Goal: Transaction & Acquisition: Purchase product/service

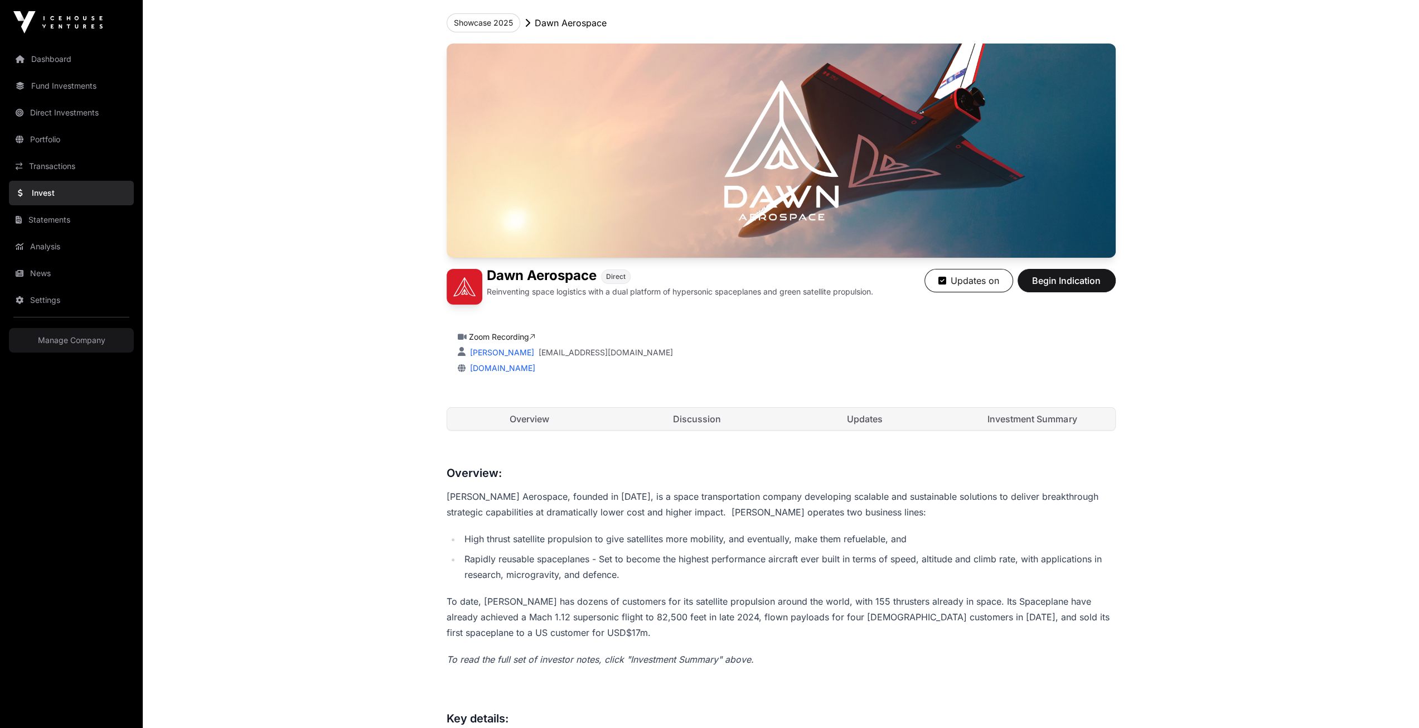
scroll to position [14, 0]
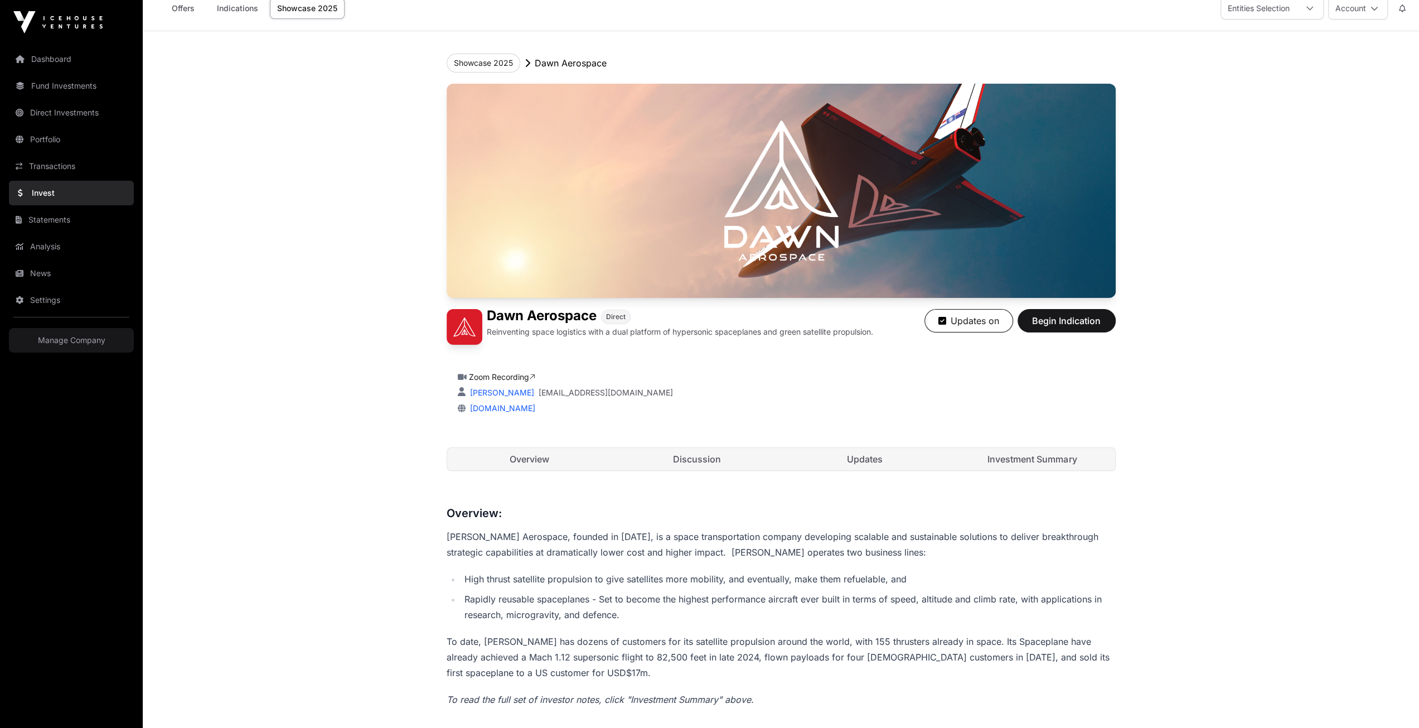
click at [1063, 388] on div "[PERSON_NAME] Marshall [EMAIL_ADDRESS][DOMAIN_NAME]" at bounding box center [781, 392] width 647 height 11
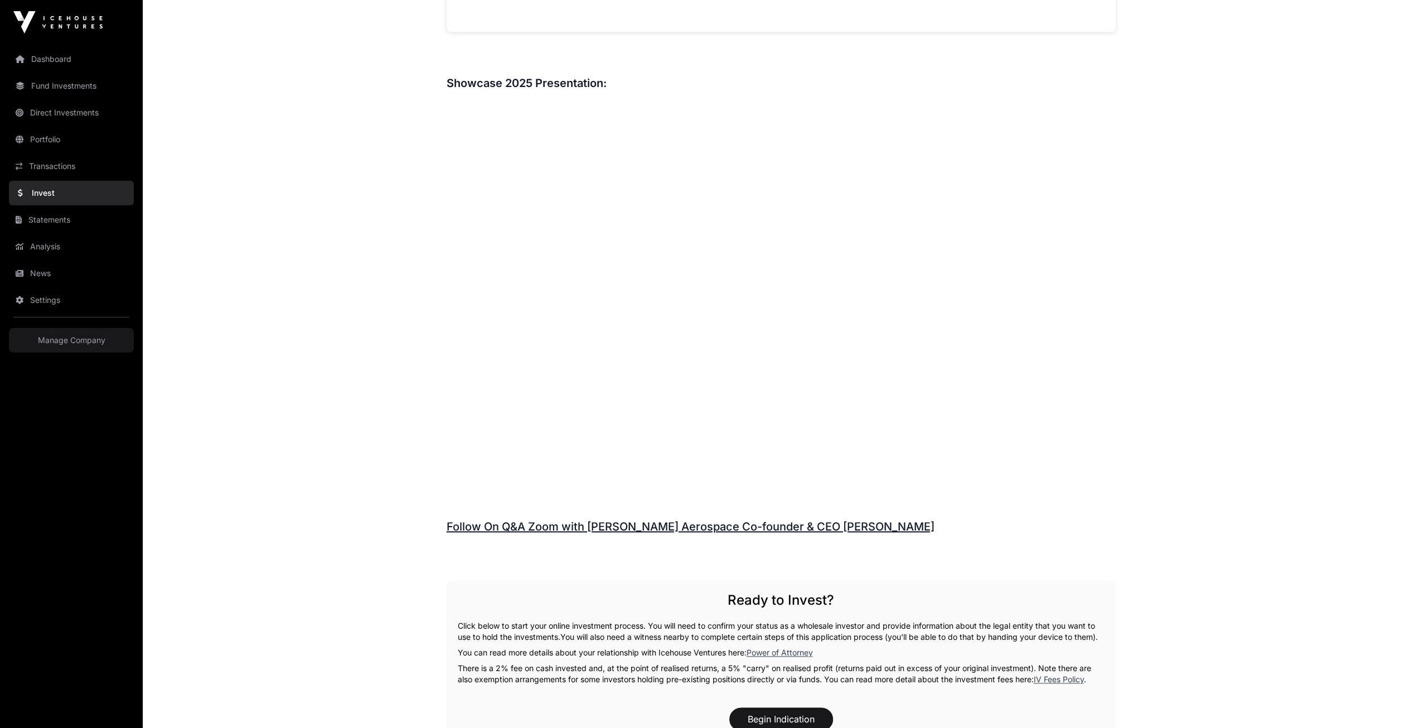
scroll to position [1742, 0]
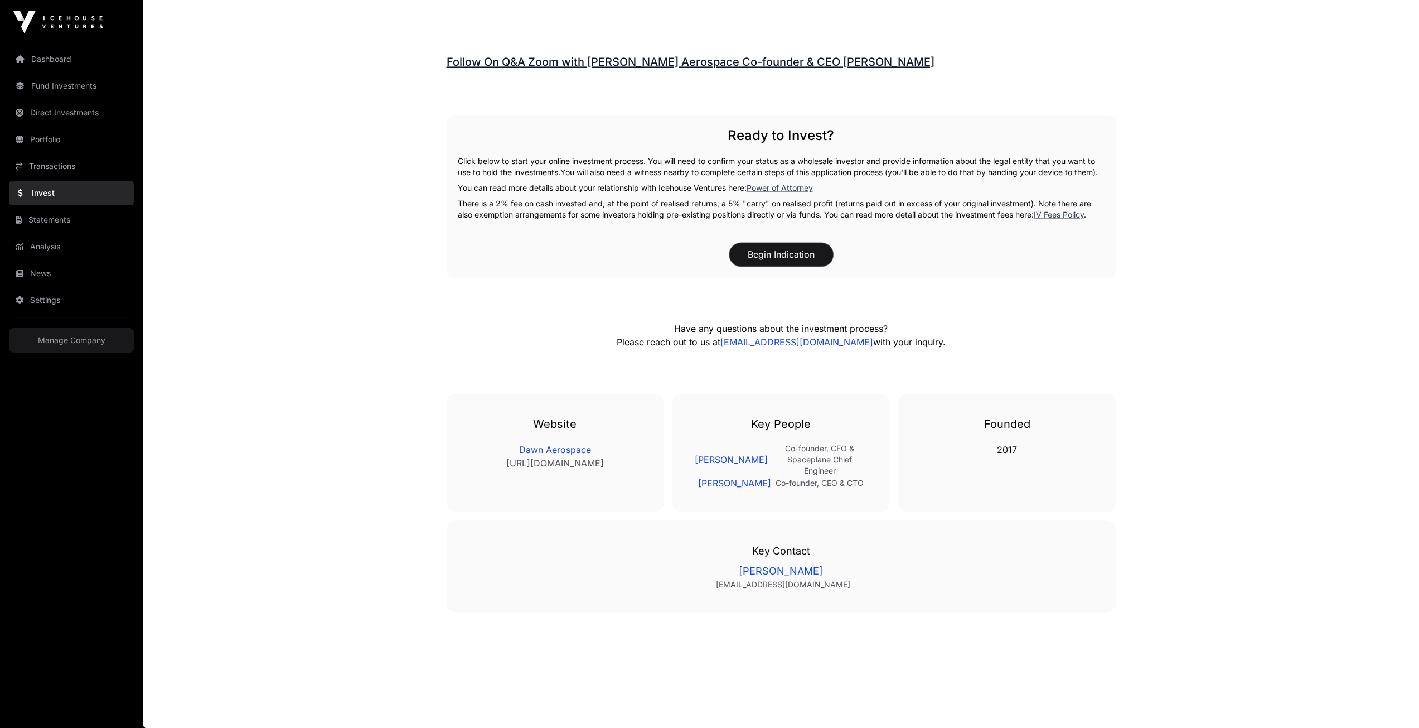
click at [808, 263] on button "Begin Indication" at bounding box center [781, 254] width 104 height 23
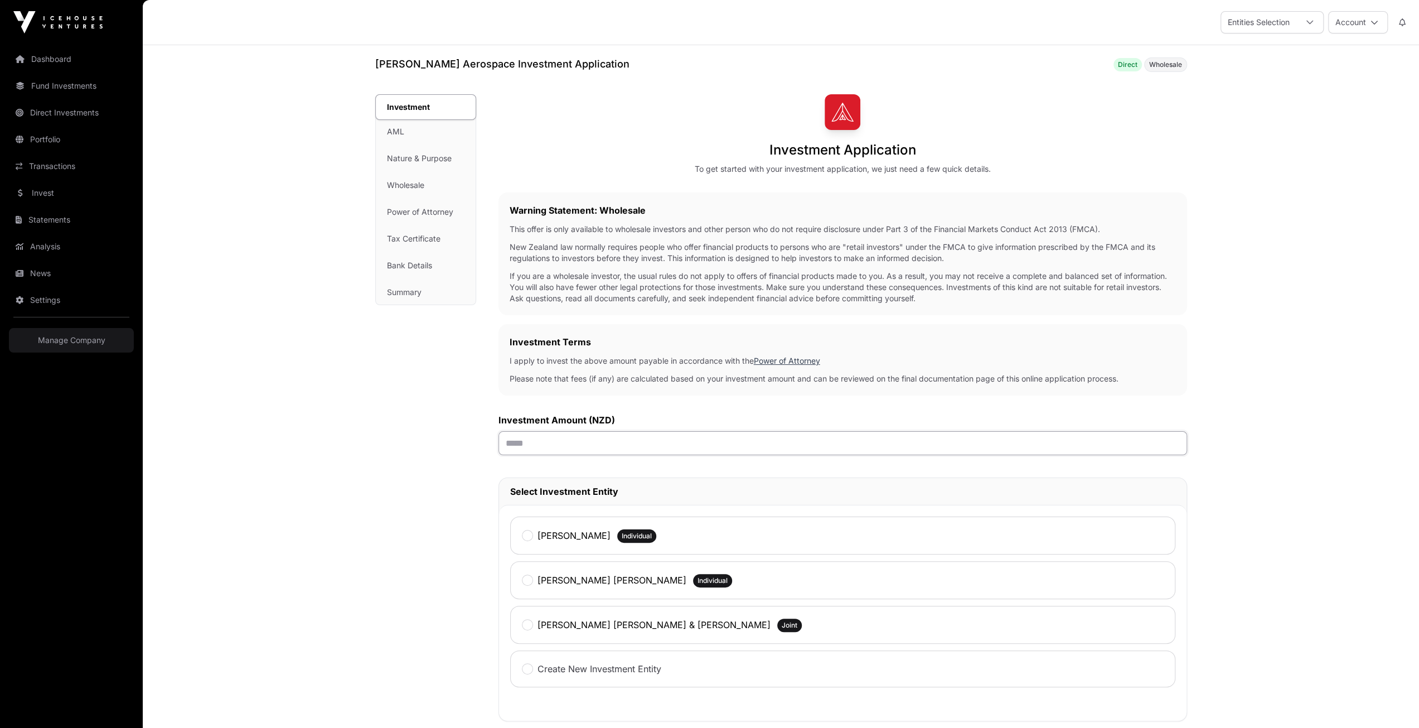
click at [529, 440] on input "text" at bounding box center [842, 443] width 689 height 24
type input "******"
click at [436, 550] on div "Investment Investment AML Nature & Purpose Wholesale Power of Attorney Tax Cert…" at bounding box center [425, 535] width 101 height 883
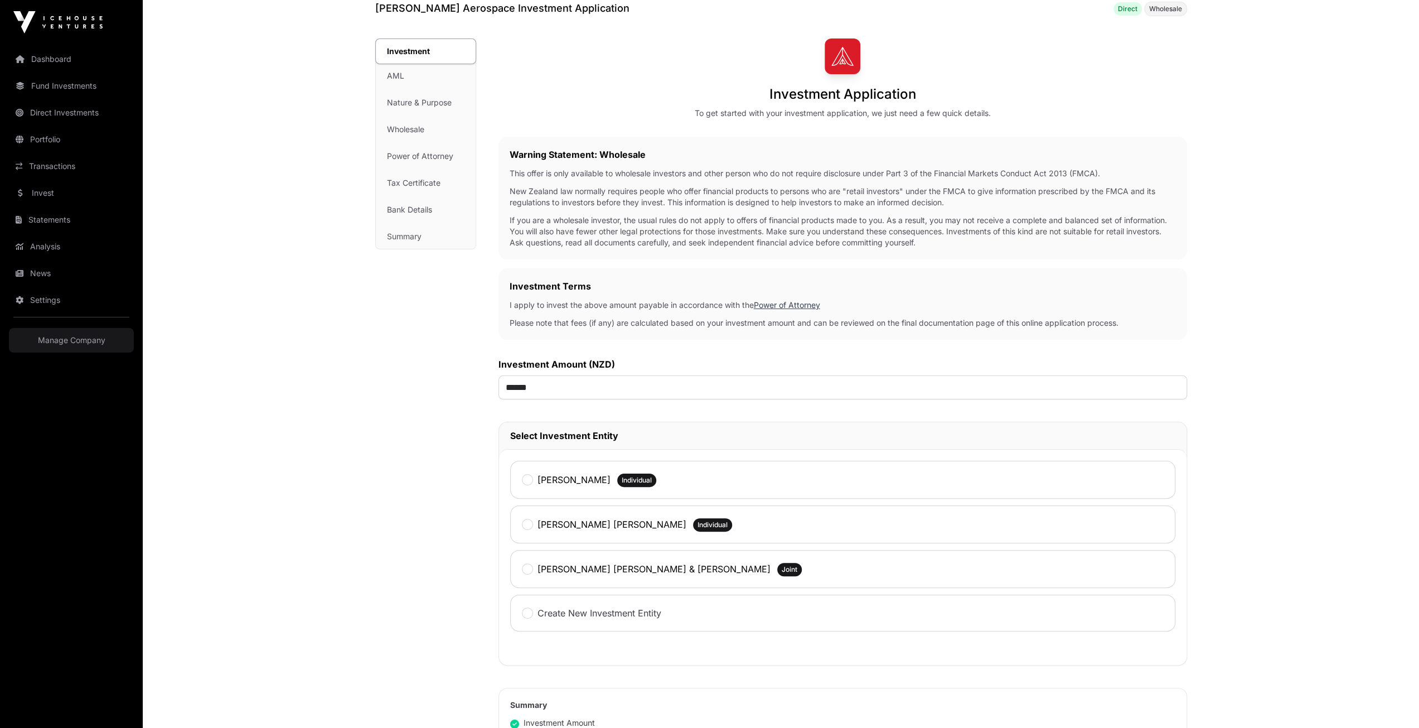
click at [565, 566] on label "[PERSON_NAME] [PERSON_NAME] & [PERSON_NAME]" at bounding box center [654, 568] width 233 height 13
click at [455, 572] on div "Investment Investment AML Nature & Purpose Wholesale Power of Attorney Tax Cert…" at bounding box center [425, 479] width 101 height 883
click at [337, 373] on main "[PERSON_NAME] Aerospace Investment Application Direct Wholesale Investment Inve…" at bounding box center [781, 502] width 1276 height 1026
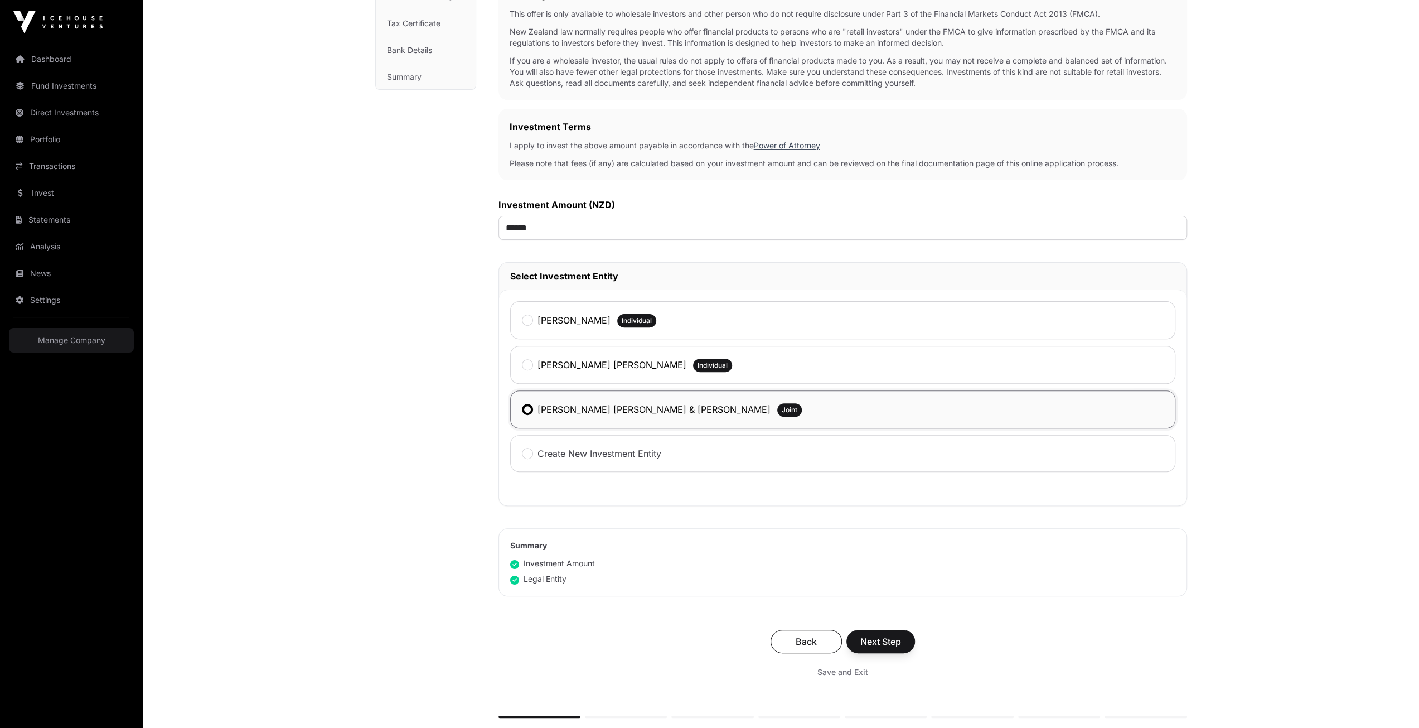
scroll to position [223, 0]
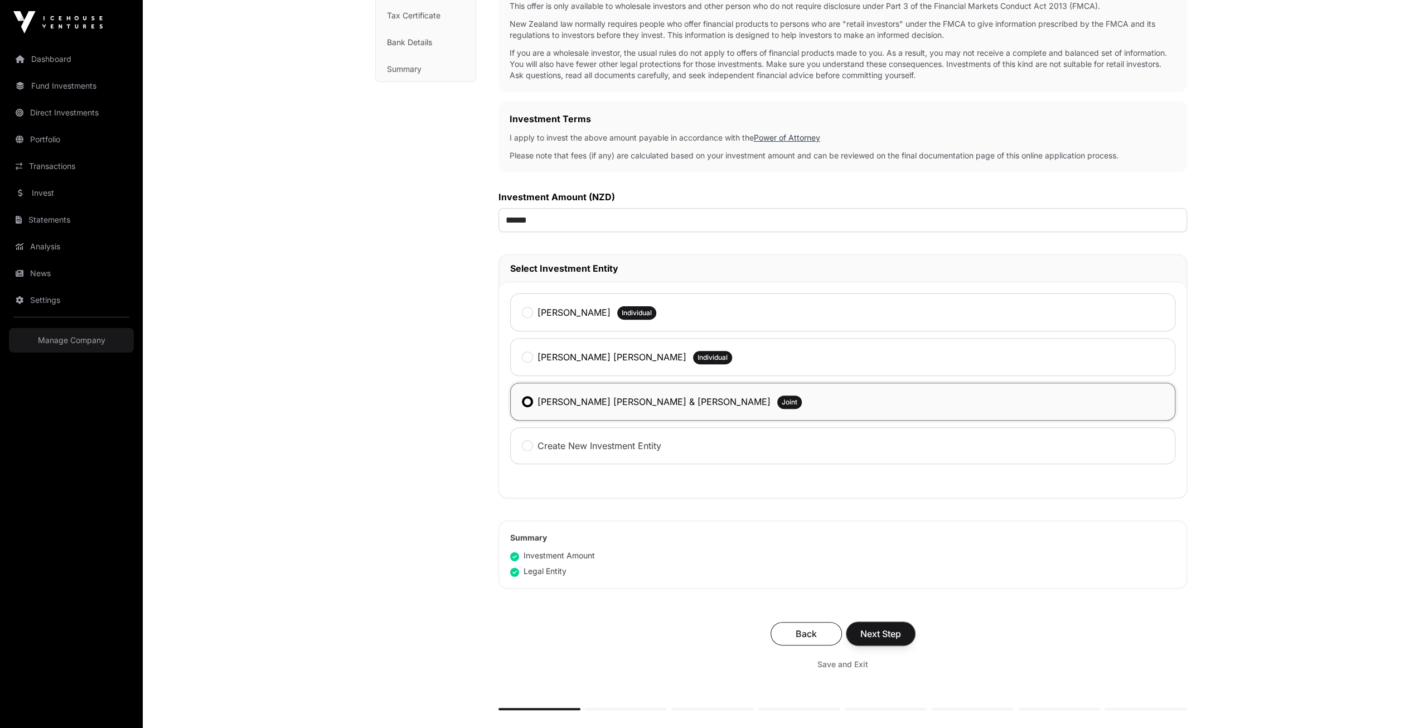
click at [895, 627] on span "Next Step" at bounding box center [880, 633] width 41 height 13
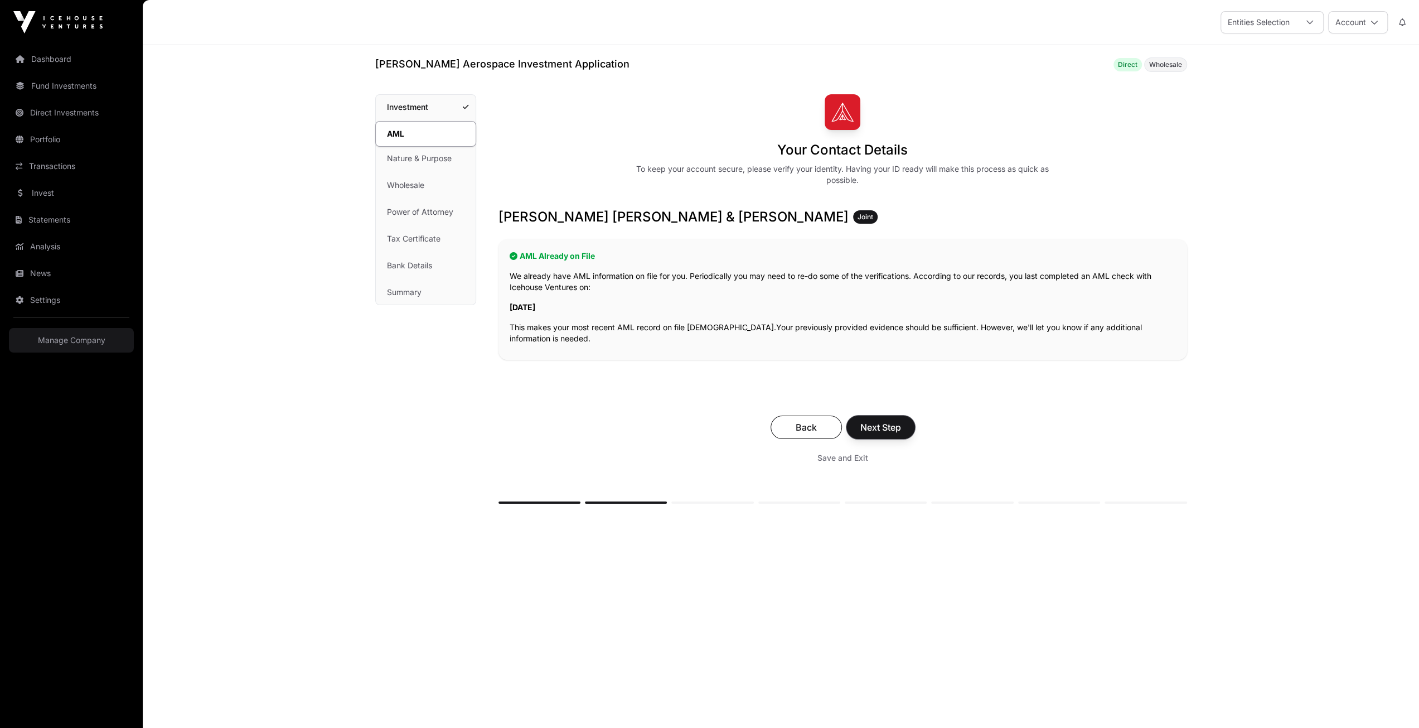
click at [867, 427] on span "Next Step" at bounding box center [880, 426] width 41 height 13
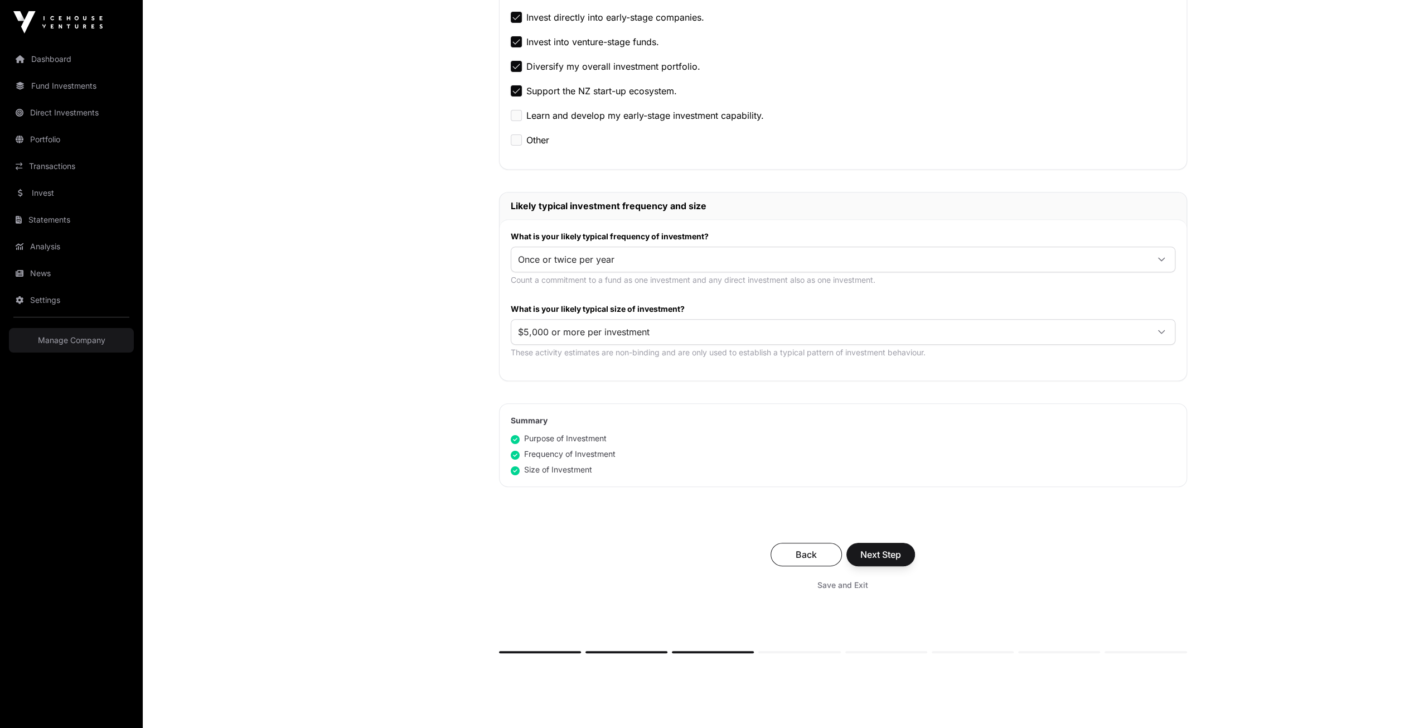
scroll to position [390, 0]
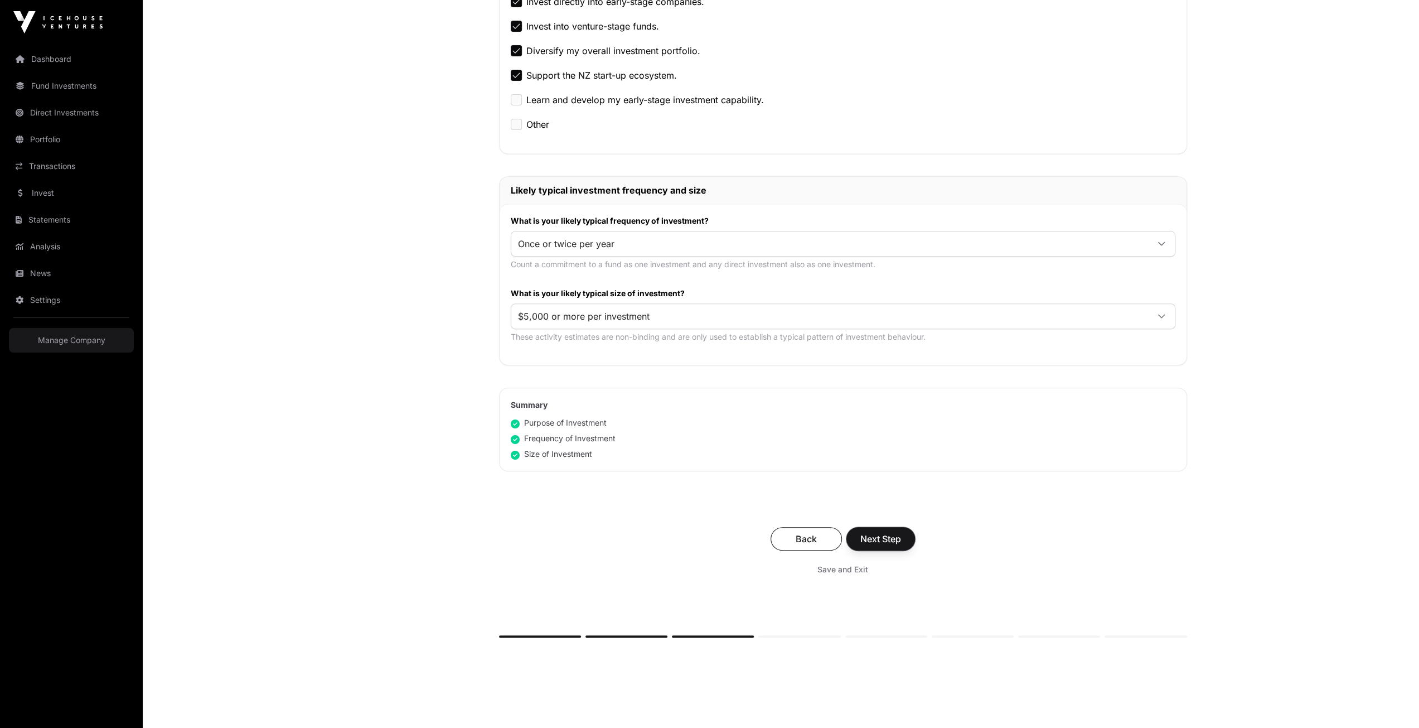
click at [896, 535] on span "Next Step" at bounding box center [880, 538] width 41 height 13
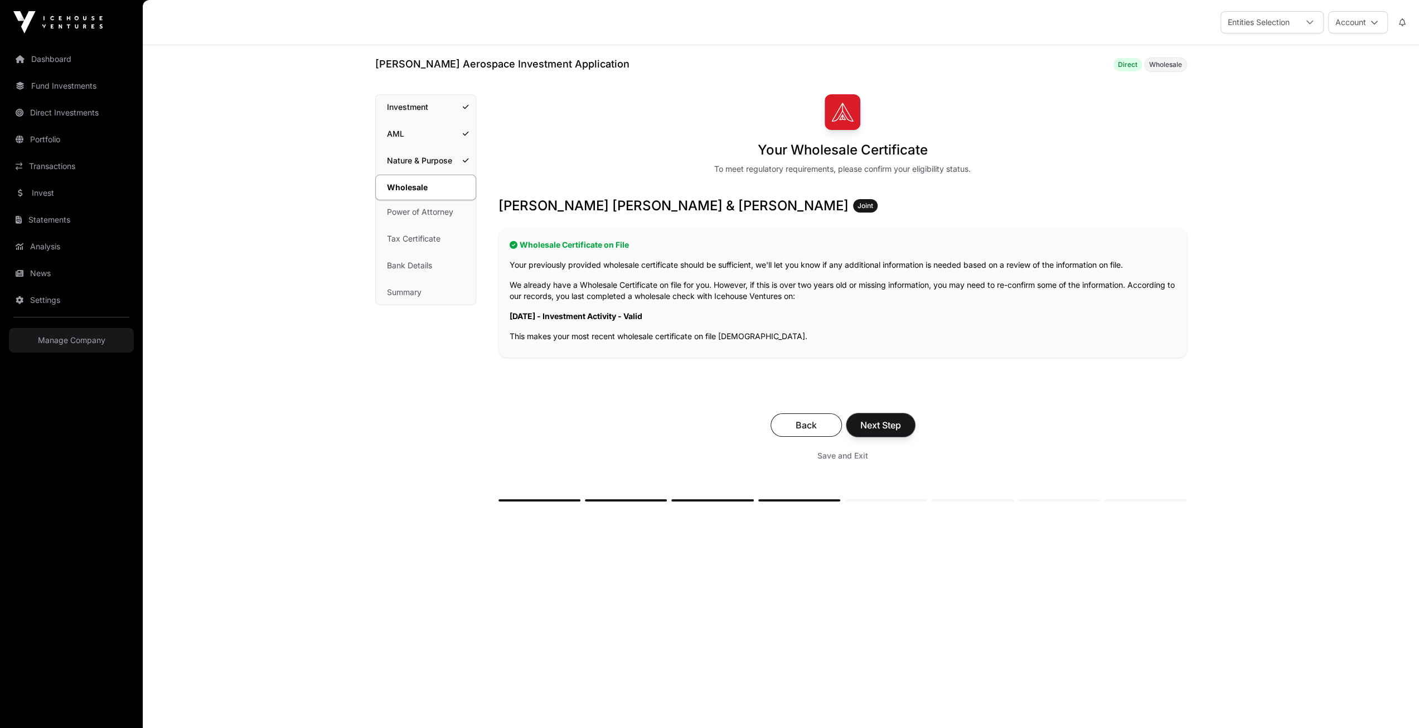
click at [880, 423] on span "Next Step" at bounding box center [880, 424] width 41 height 13
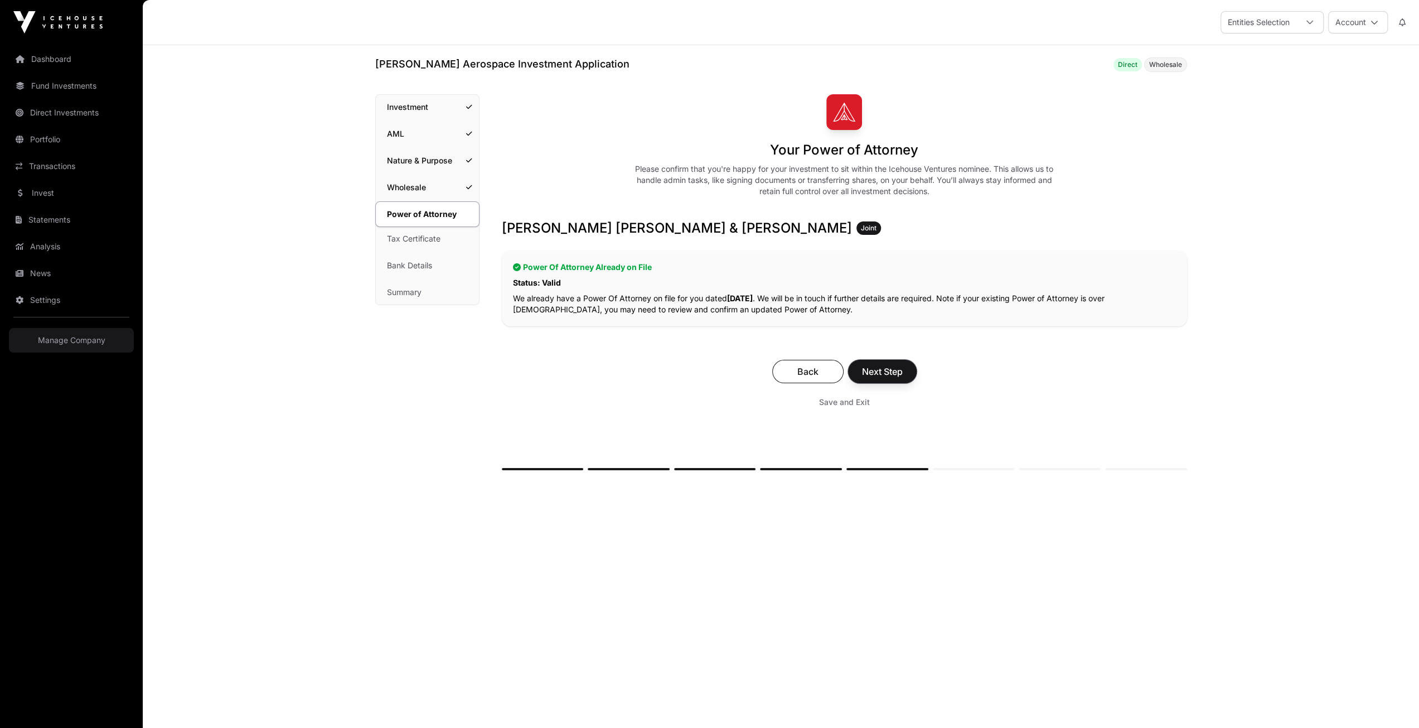
click at [889, 370] on span "Next Step" at bounding box center [882, 371] width 41 height 13
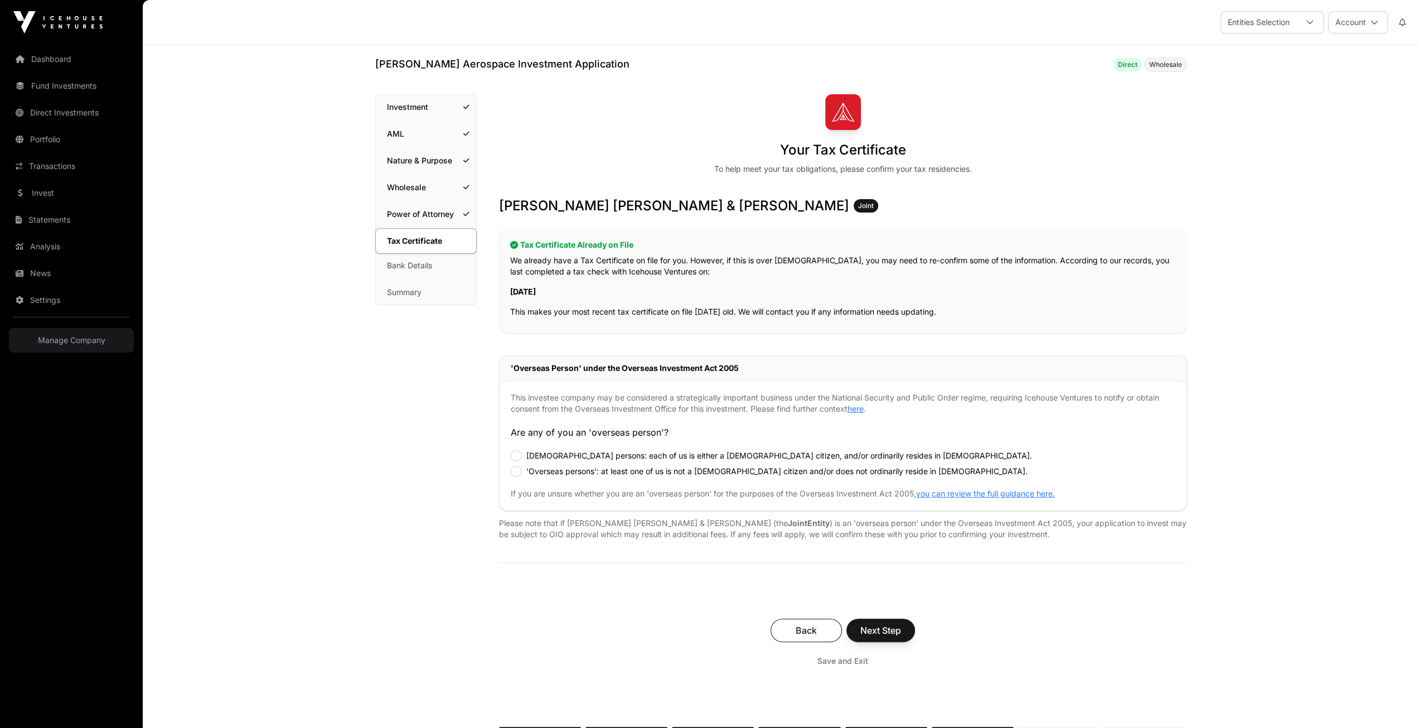
click at [613, 584] on div "[PERSON_NAME] [PERSON_NAME] & [PERSON_NAME] Joint Tax Certificate Already on Fi…" at bounding box center [843, 439] width 688 height 485
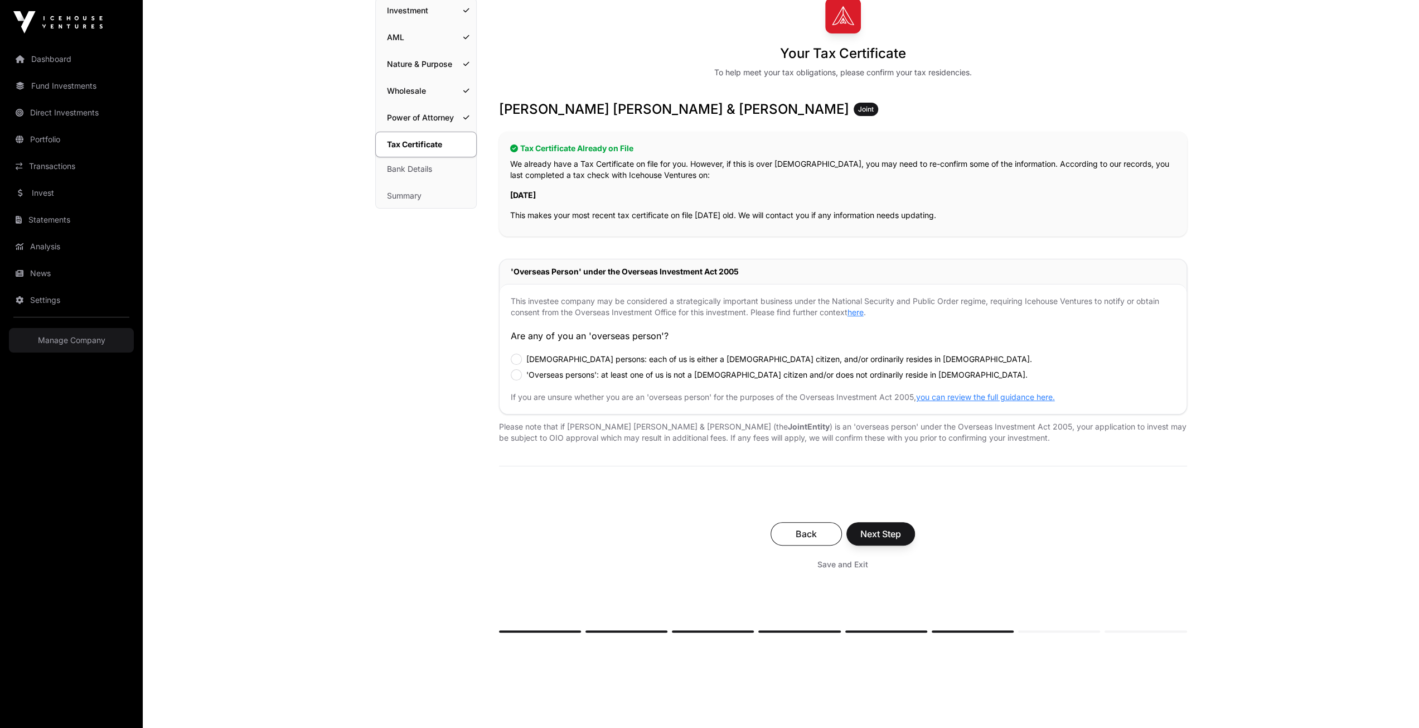
scroll to position [112, 0]
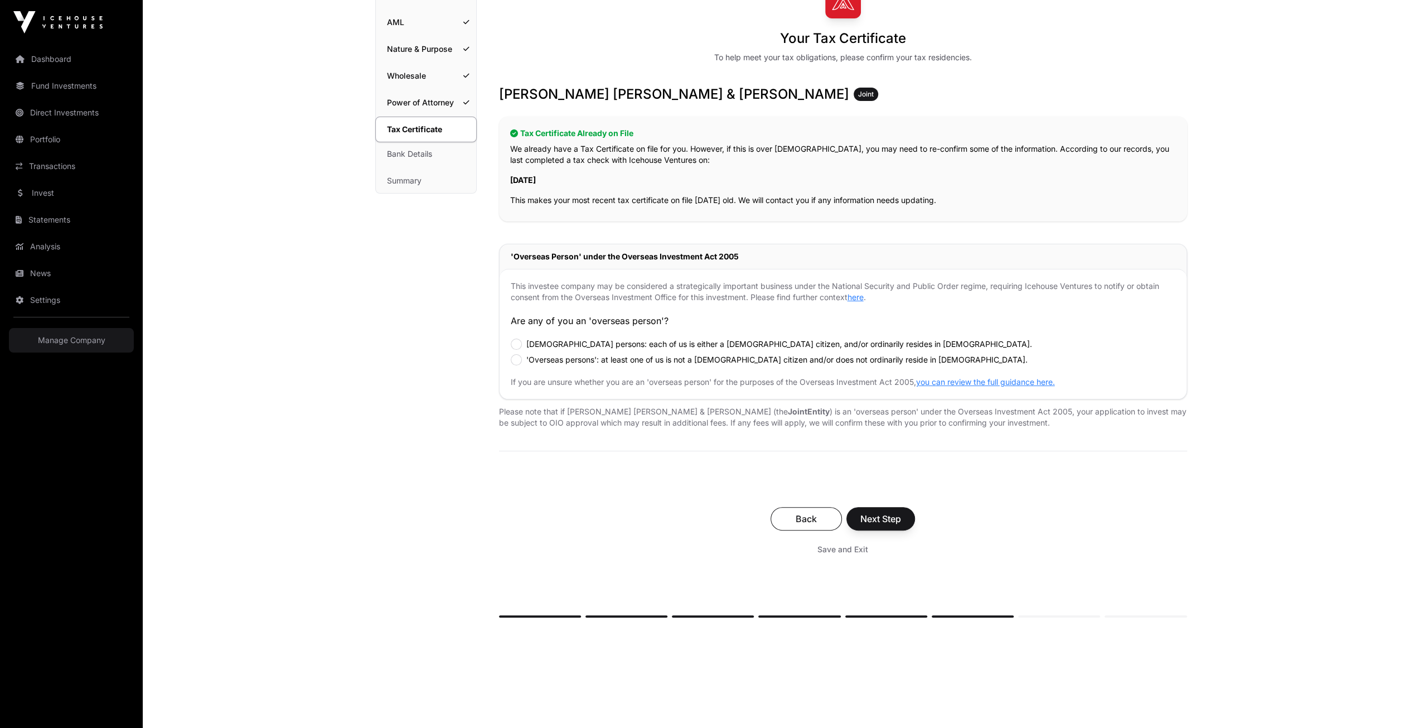
click at [529, 346] on label "[DEMOGRAPHIC_DATA] persons: each of us is either a [DEMOGRAPHIC_DATA] citizen, …" at bounding box center [779, 343] width 506 height 11
click at [883, 517] on span "Next Step" at bounding box center [880, 518] width 41 height 13
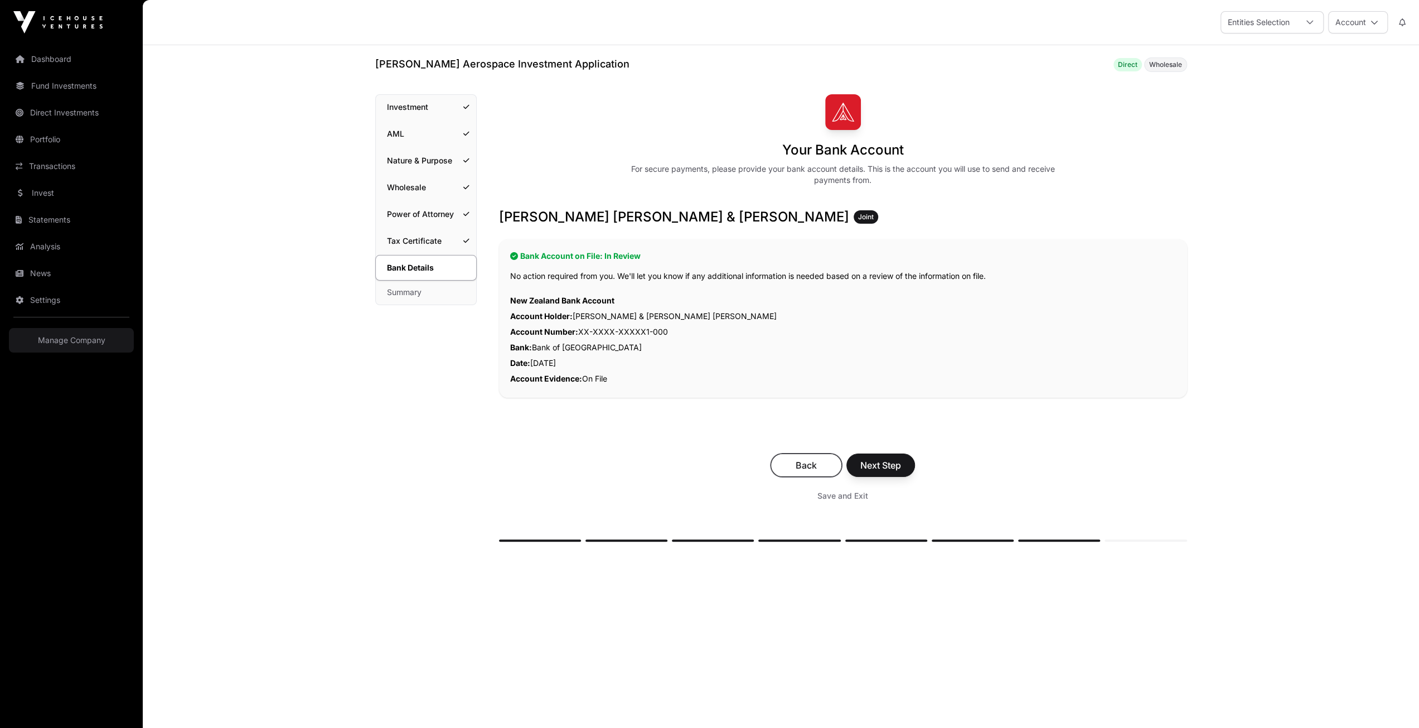
click at [805, 457] on button "Back" at bounding box center [806, 464] width 71 height 23
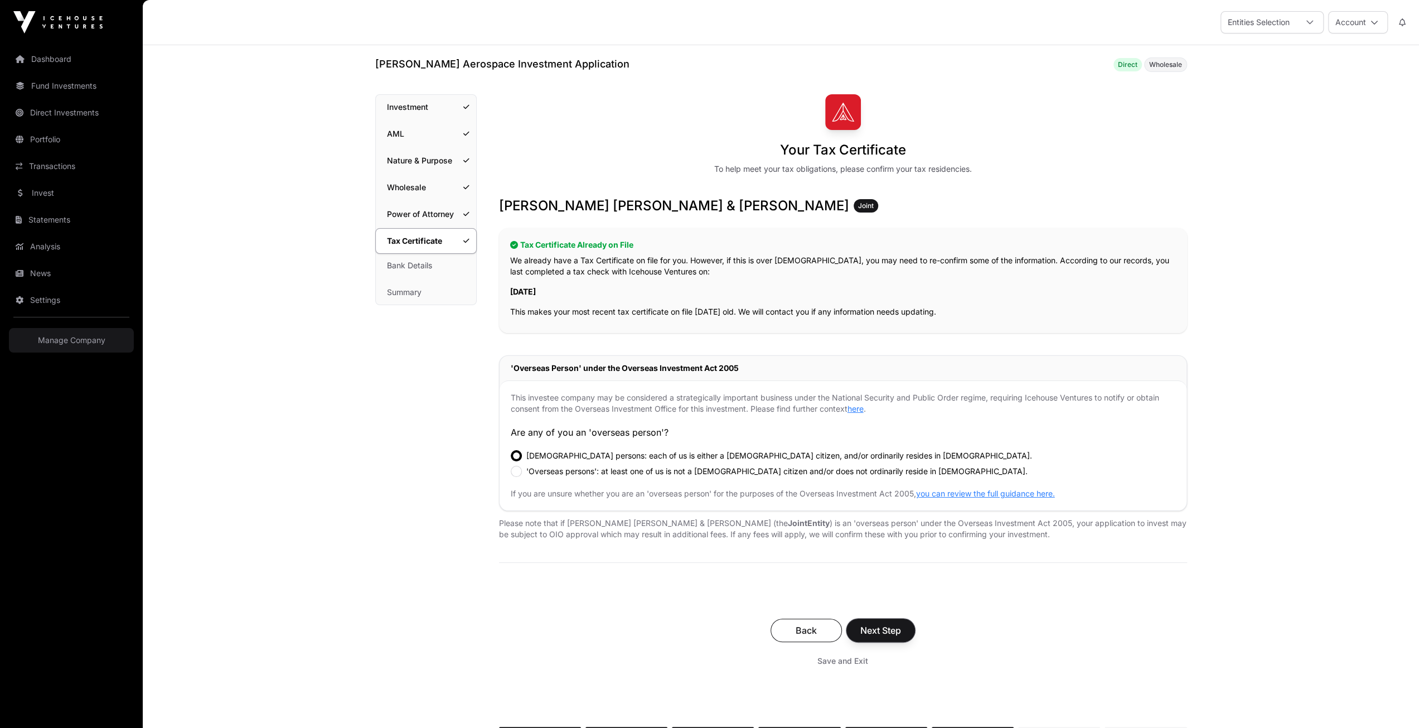
click at [888, 626] on span "Next Step" at bounding box center [880, 629] width 41 height 13
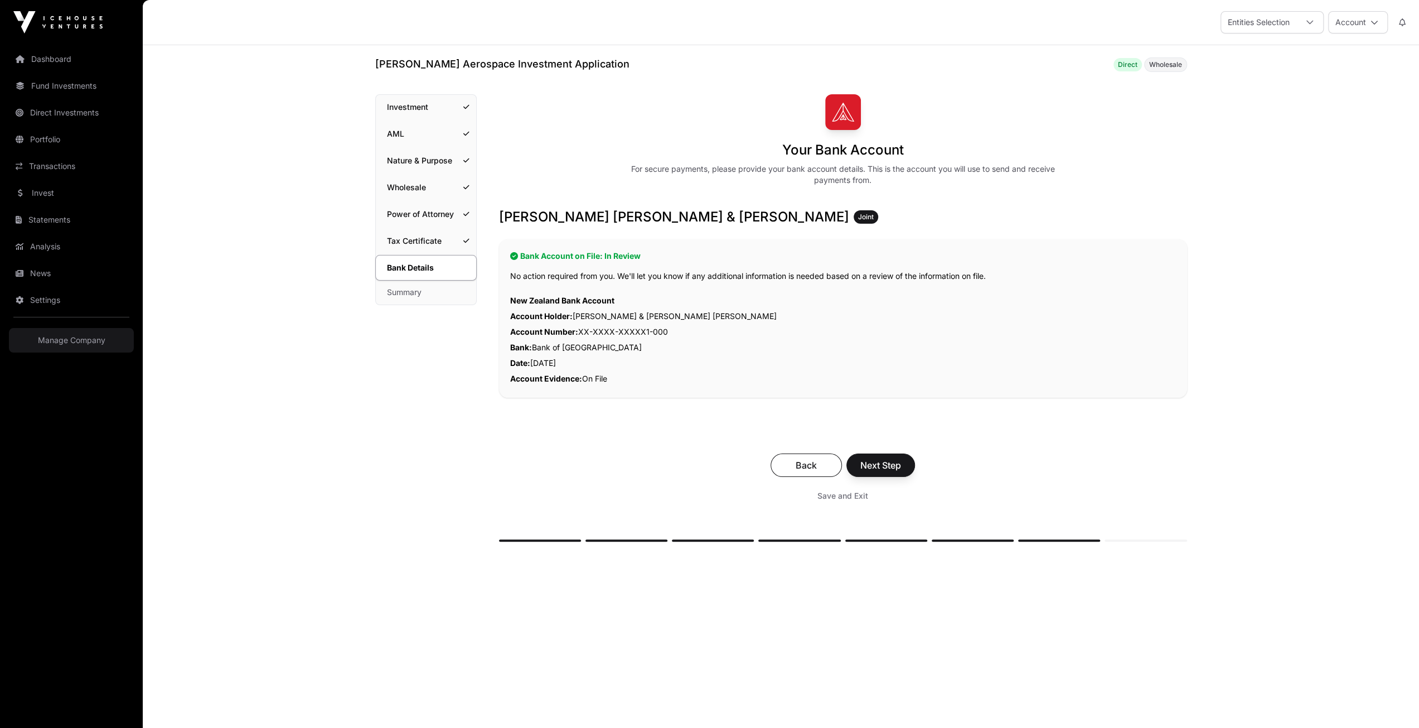
click at [863, 572] on div "Bank Details Investment AML Nature & Purpose Wholesale Power of Attorney Tax Ce…" at bounding box center [781, 340] width 812 height 492
click at [885, 468] on span "Next Step" at bounding box center [880, 464] width 41 height 13
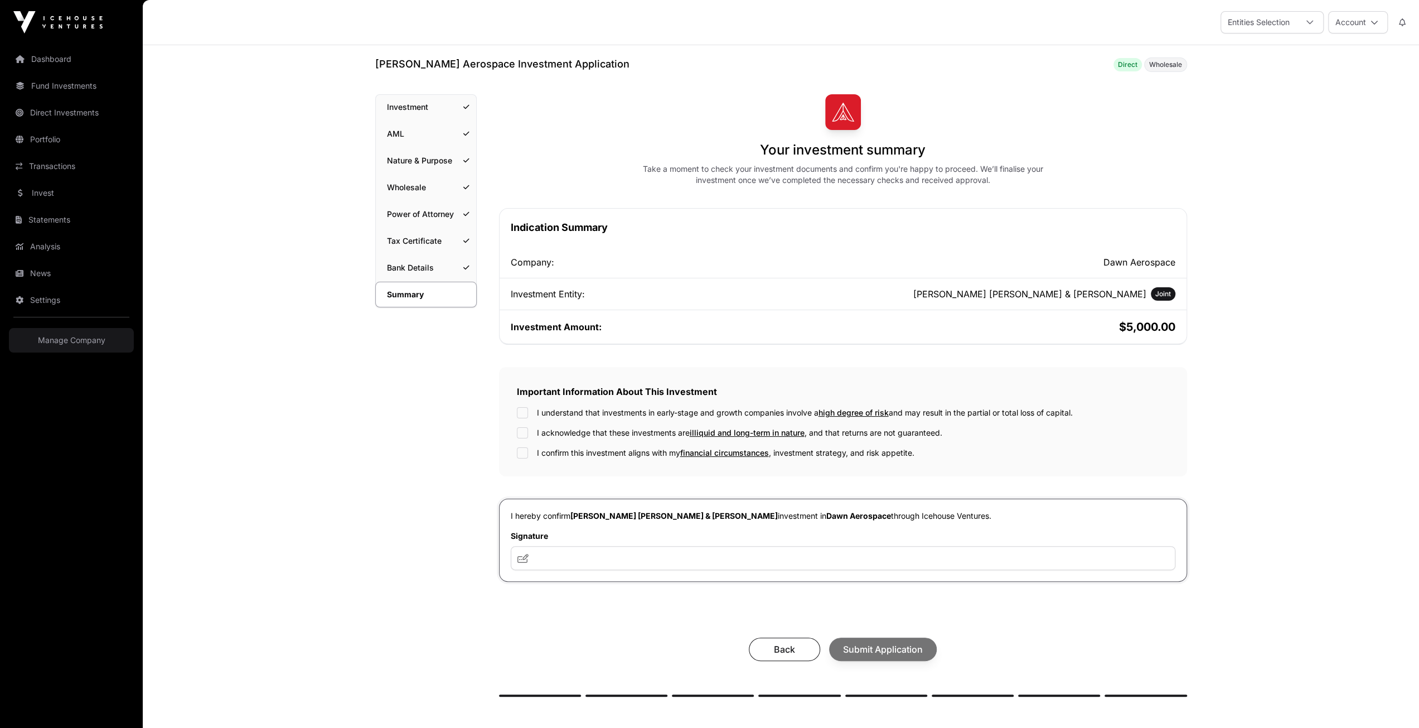
click at [424, 466] on div "Summary Investment AML Nature & Purpose Wholesale Power of Attorney Tax Certifi…" at bounding box center [425, 417] width 101 height 647
click at [529, 453] on div "I confirm this investment aligns with my financial circumstances , investment s…" at bounding box center [843, 452] width 652 height 11
click at [451, 486] on div "Summary Investment AML Nature & Purpose Wholesale Power of Attorney Tax Certifi…" at bounding box center [425, 417] width 101 height 647
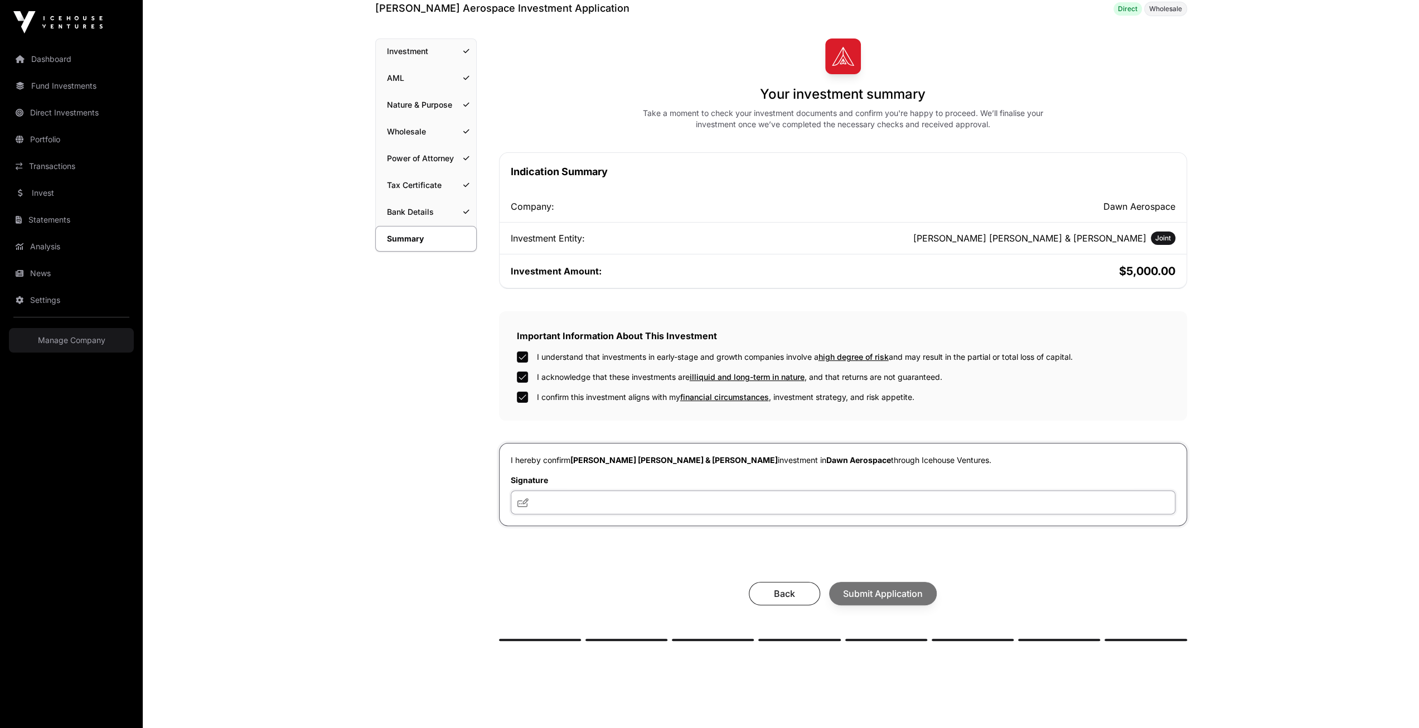
click at [578, 502] on input "text" at bounding box center [843, 502] width 665 height 24
click at [525, 502] on icon at bounding box center [522, 502] width 11 height 9
click at [537, 506] on input "text" at bounding box center [843, 502] width 665 height 24
type input "**********"
click at [626, 561] on div "**********" at bounding box center [843, 339] width 688 height 602
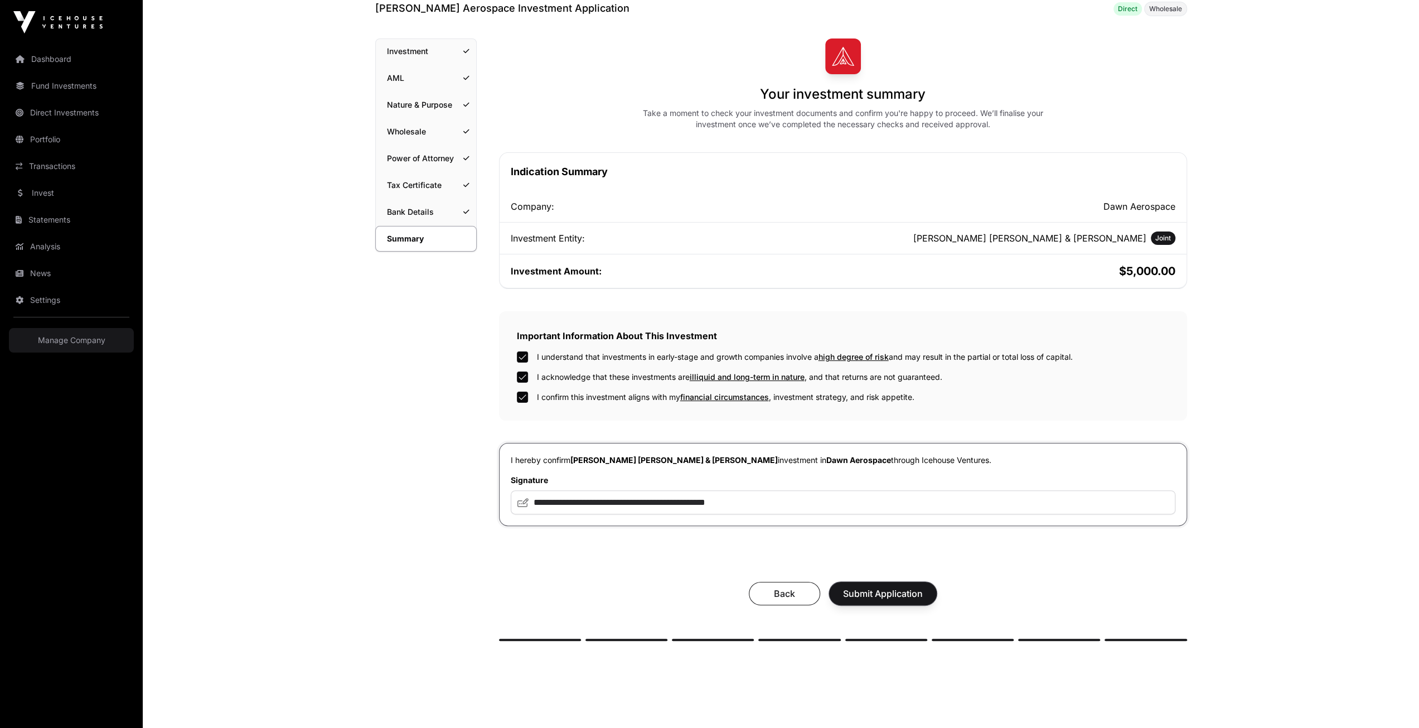
click at [891, 596] on span "Submit Application" at bounding box center [883, 593] width 80 height 13
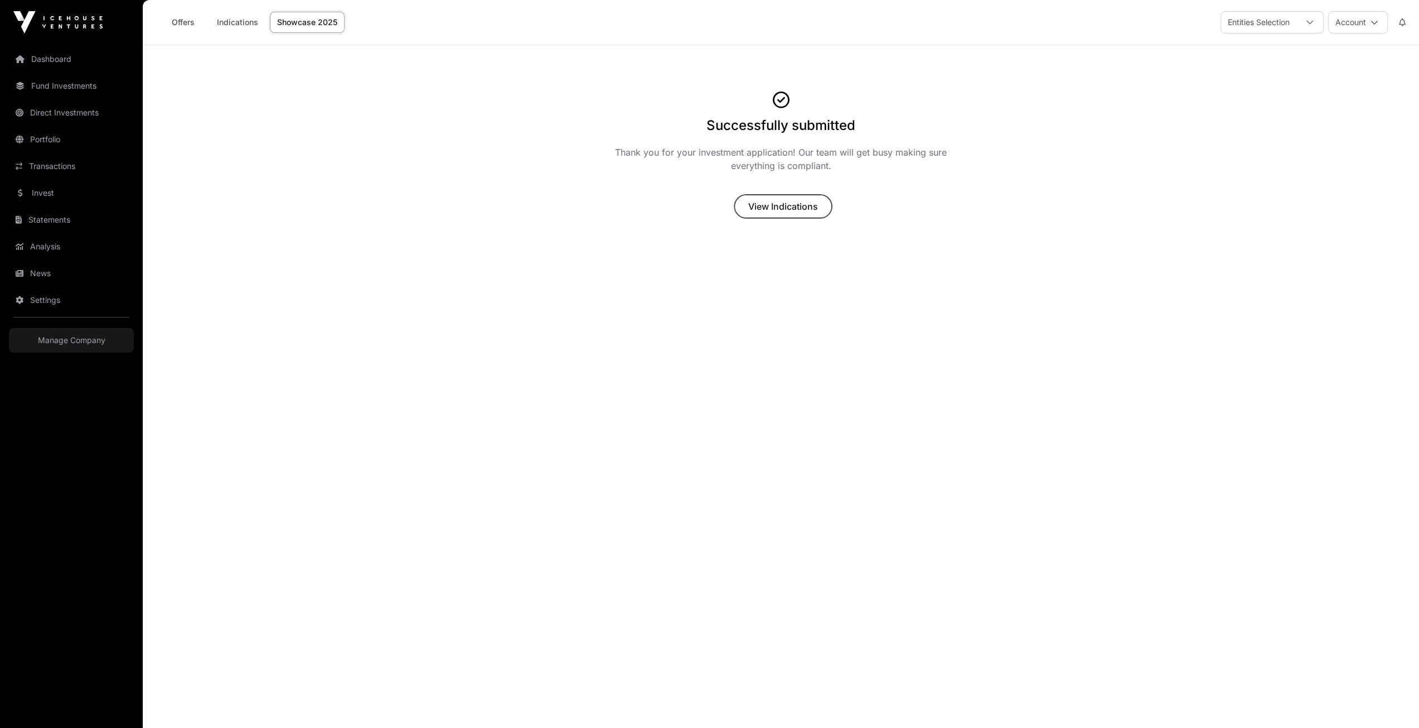
click at [761, 206] on span "View Indications" at bounding box center [783, 206] width 70 height 13
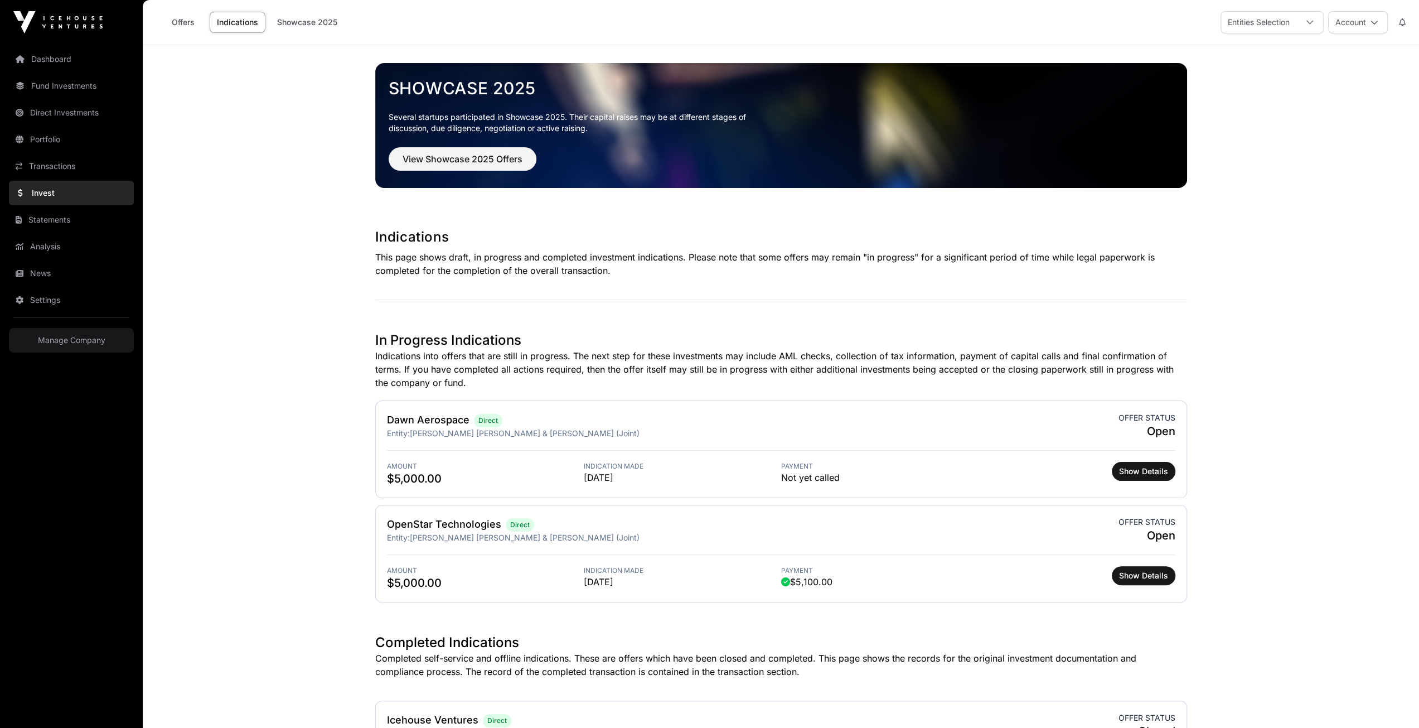
click at [309, 398] on main "Showcase 2025 Several startups participated in Showcase 2025. Their capital rai…" at bounding box center [781, 528] width 1276 height 966
click at [472, 153] on span "View Showcase 2025 Offers" at bounding box center [463, 158] width 120 height 13
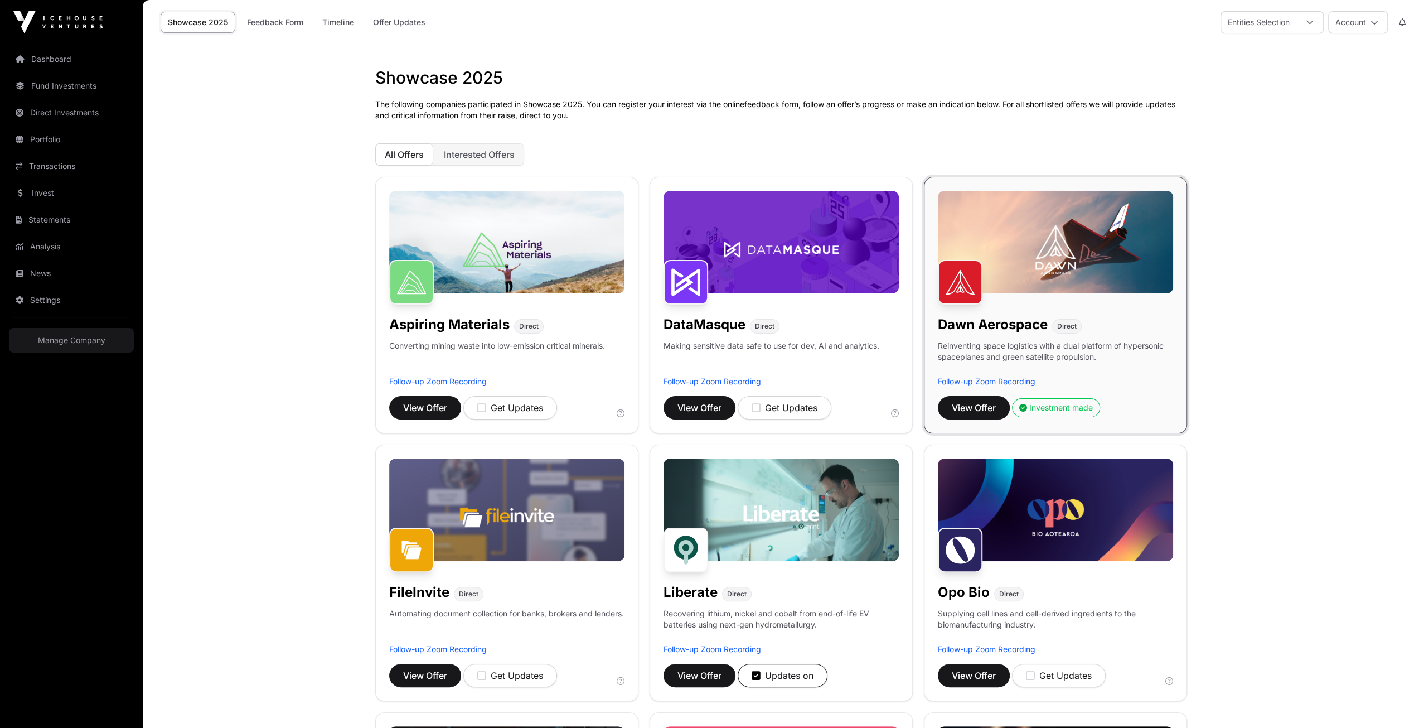
click at [43, 141] on link "Portfolio" at bounding box center [71, 139] width 125 height 25
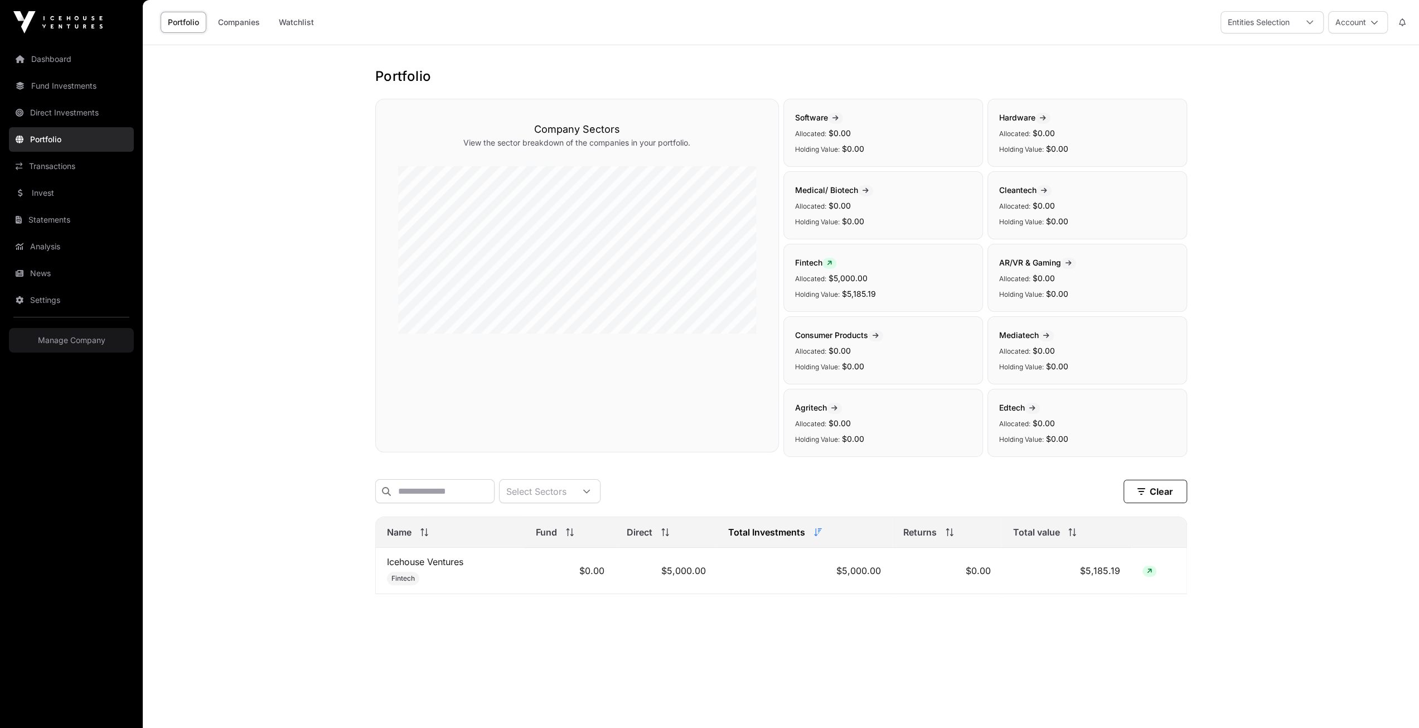
click at [824, 274] on span "Allocated:" at bounding box center [810, 278] width 31 height 8
click at [819, 259] on span "Fintech" at bounding box center [815, 262] width 41 height 9
click at [830, 263] on icon at bounding box center [829, 263] width 5 height 7
click at [843, 275] on span "$5,000.00" at bounding box center [848, 277] width 39 height 9
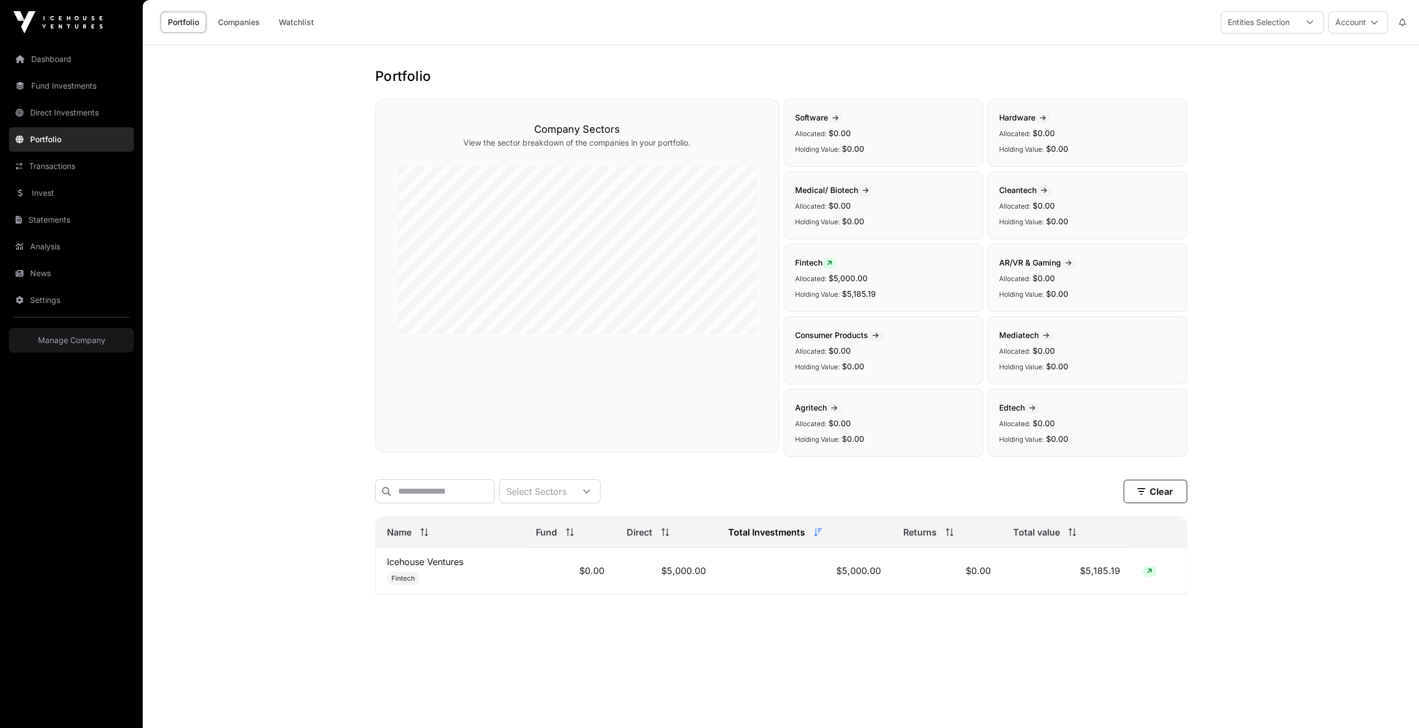
click at [912, 289] on p "Holding Value: $5,185.19" at bounding box center [883, 293] width 176 height 13
click at [895, 582] on td "$0.00" at bounding box center [946, 571] width 109 height 46
click at [879, 578] on td "$5,000.00" at bounding box center [804, 571] width 175 height 46
click at [844, 622] on main "Portfolio Company Sectors View the sector breakdown of the companies in your po…" at bounding box center [781, 409] width 1276 height 728
click at [42, 245] on link "Analysis" at bounding box center [71, 246] width 125 height 25
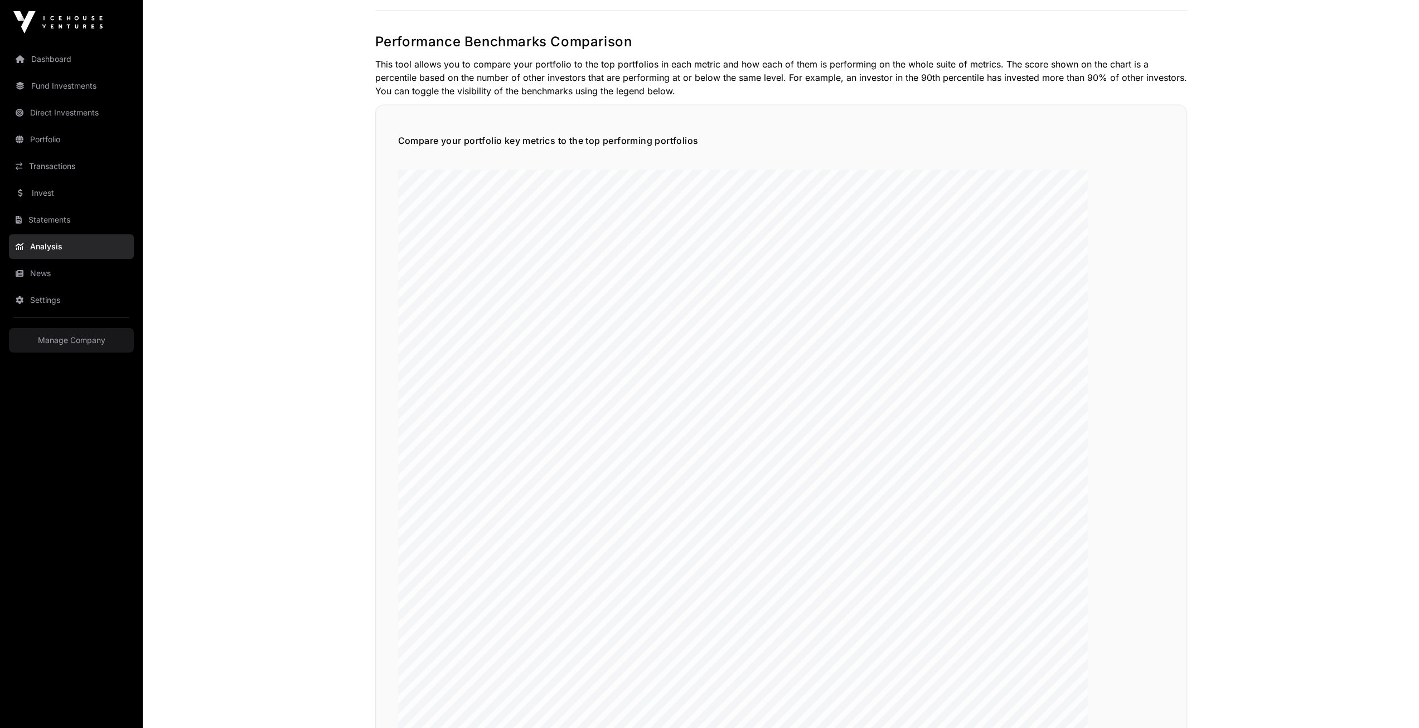
scroll to position [1750, 0]
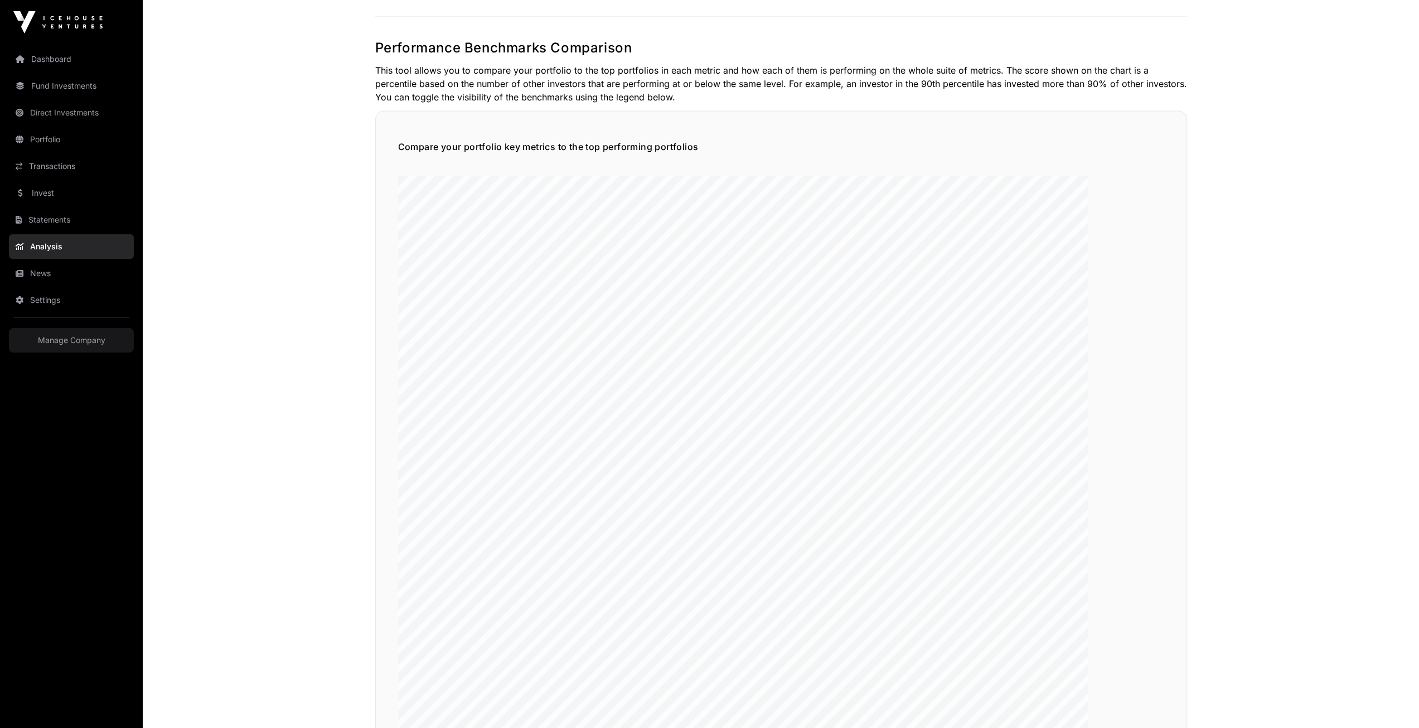
click at [75, 57] on link "Dashboard" at bounding box center [71, 59] width 125 height 25
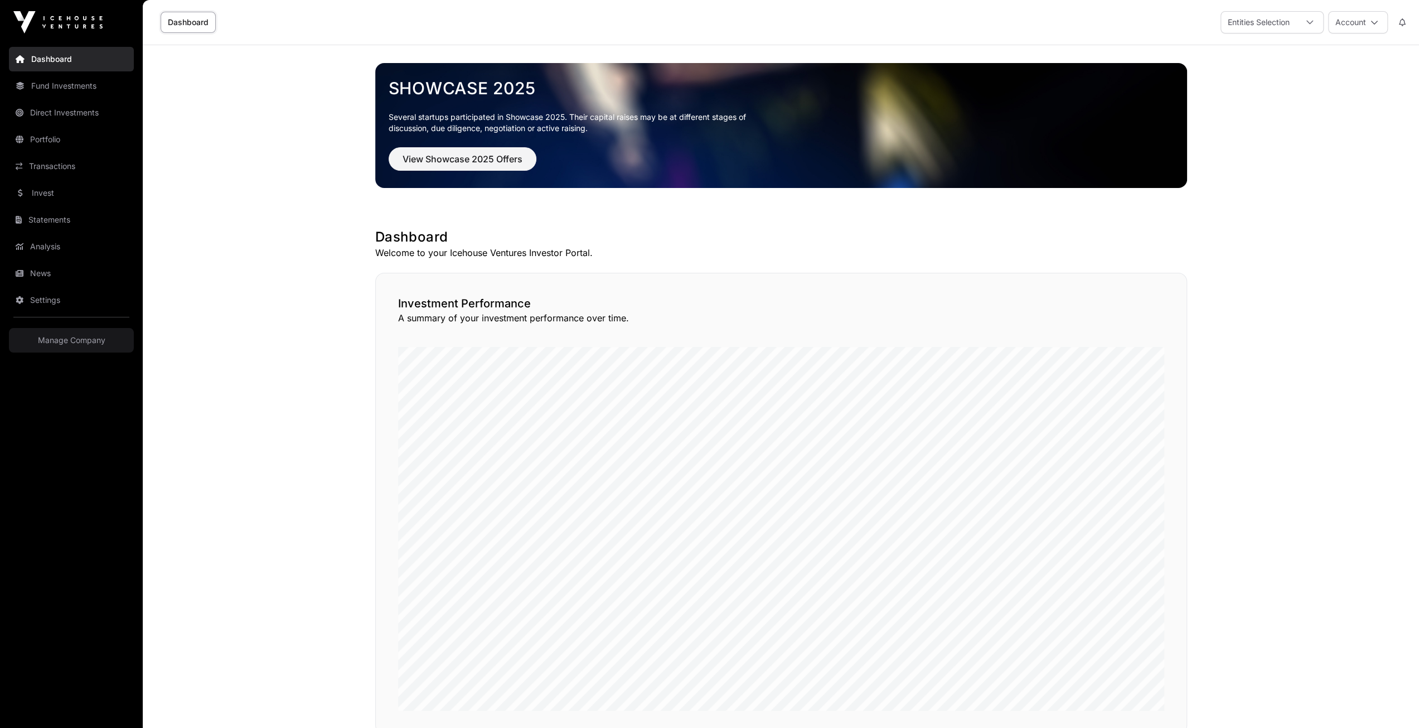
click at [70, 108] on link "Direct Investments" at bounding box center [71, 112] width 125 height 25
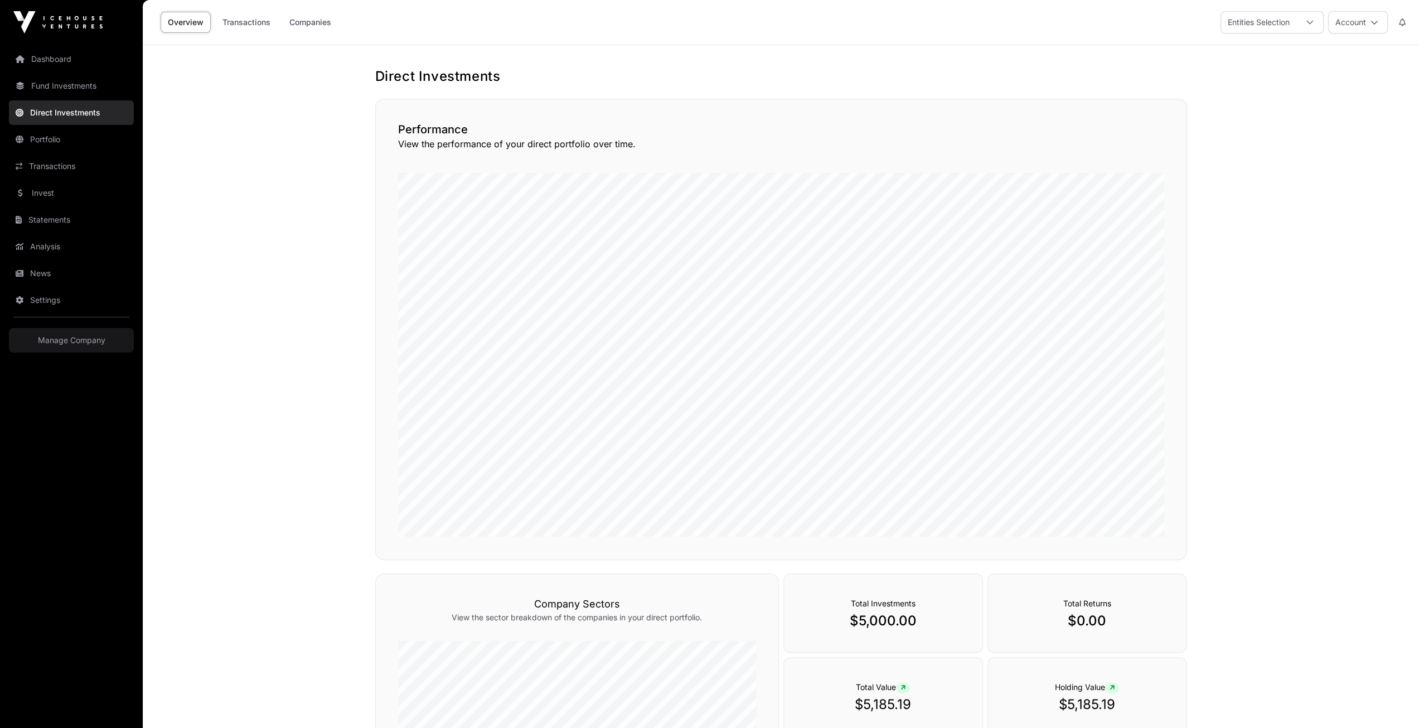
click at [23, 158] on link "Transactions" at bounding box center [71, 166] width 125 height 25
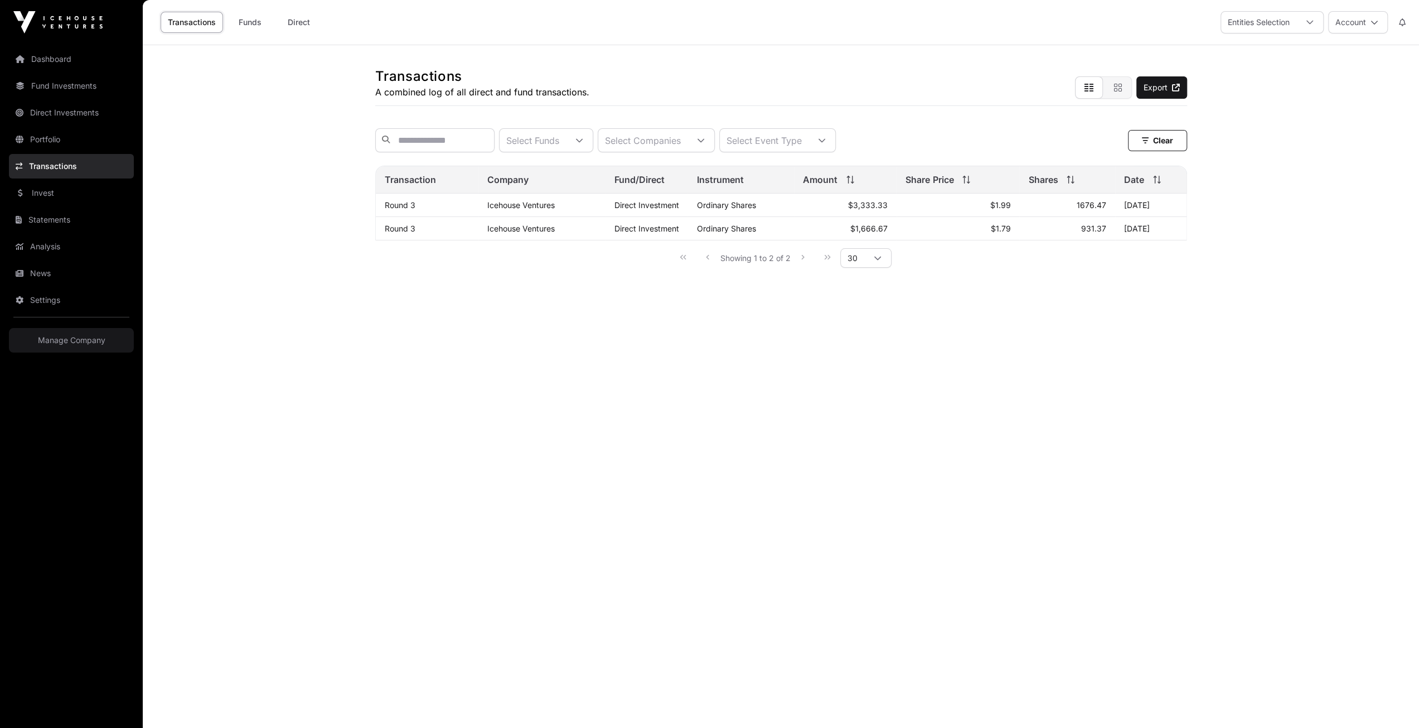
click at [401, 304] on main "Transactions A combined log of all direct and fund transactions. Export Select …" at bounding box center [781, 409] width 1276 height 728
click at [45, 186] on link "Invest" at bounding box center [71, 193] width 125 height 25
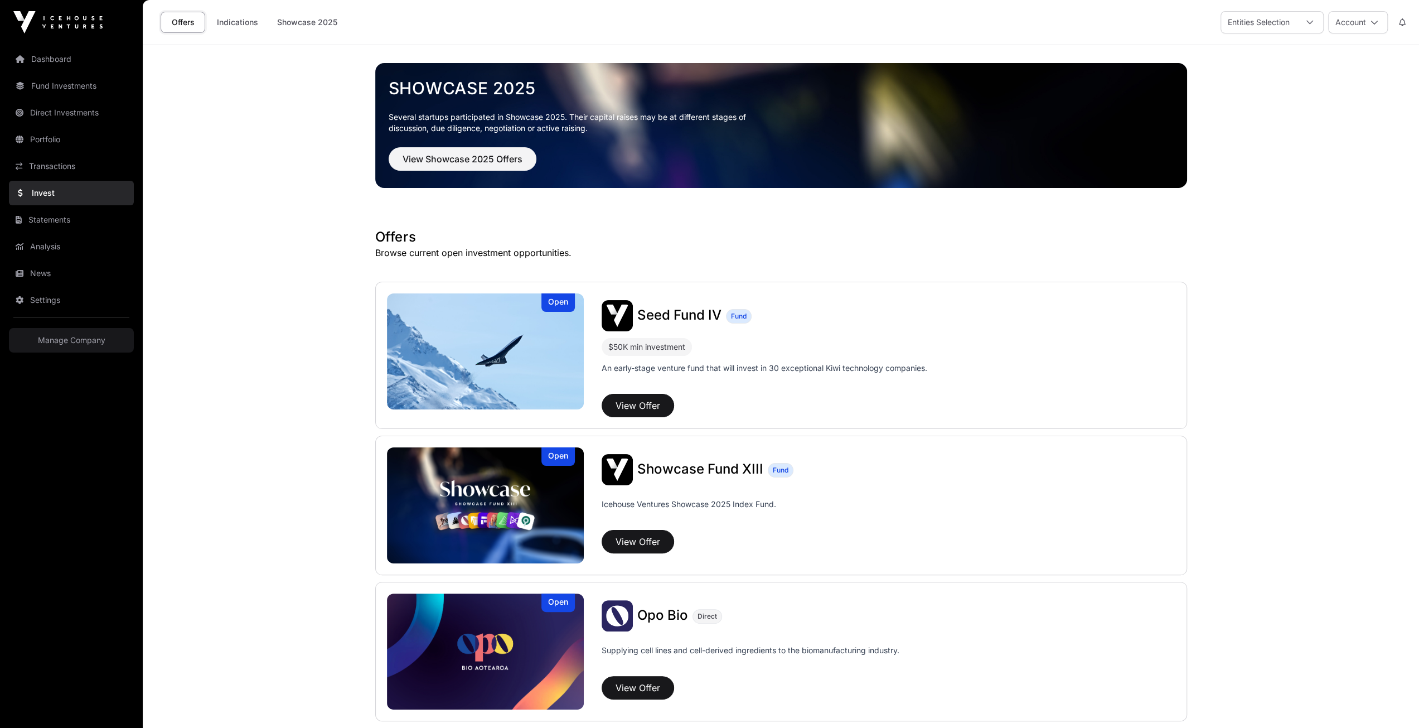
drag, startPoint x: 291, startPoint y: 226, endPoint x: 143, endPoint y: 135, distance: 173.7
click at [48, 50] on link "Dashboard" at bounding box center [71, 59] width 125 height 25
